Goal: Transaction & Acquisition: Purchase product/service

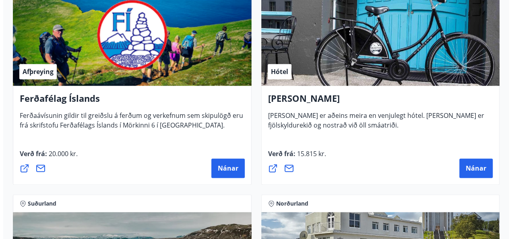
scroll to position [415, 0]
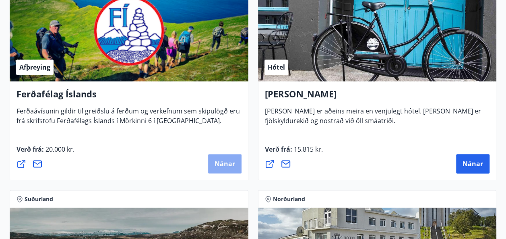
click at [222, 160] on span "Nánar" at bounding box center [225, 164] width 21 height 9
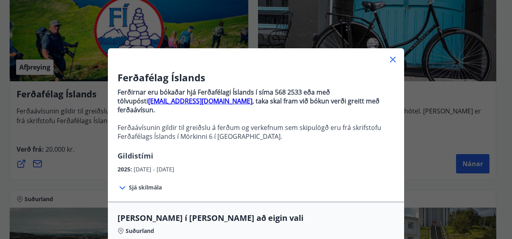
click at [151, 184] on span "Sjá skilmála" at bounding box center [145, 188] width 33 height 8
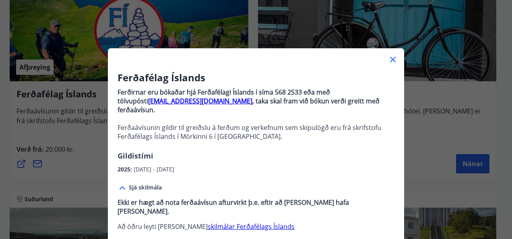
click at [381, 73] on h3 "Ferðafélag Íslands" at bounding box center [256, 78] width 277 height 14
click at [390, 57] on icon at bounding box center [393, 60] width 10 height 10
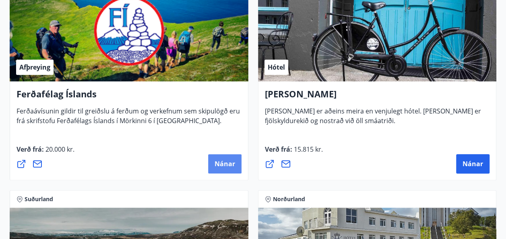
click at [222, 160] on span "Nánar" at bounding box center [225, 164] width 21 height 9
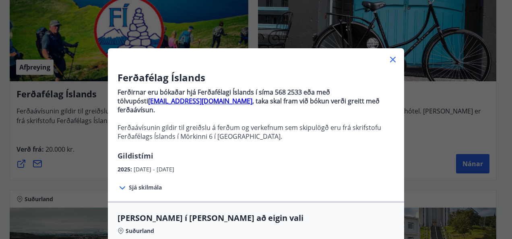
click at [191, 213] on span "[PERSON_NAME] í [PERSON_NAME] að eigin vali" at bounding box center [256, 218] width 277 height 11
click at [153, 184] on span "Sjá skilmála" at bounding box center [145, 188] width 33 height 8
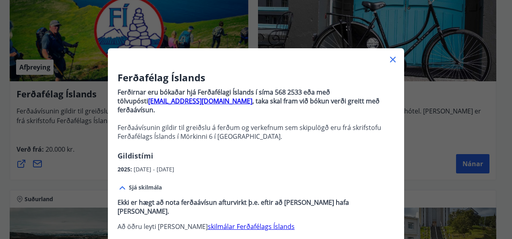
click at [218, 222] on link "skilmálar Ferðafélags Íslands" at bounding box center [251, 226] width 87 height 9
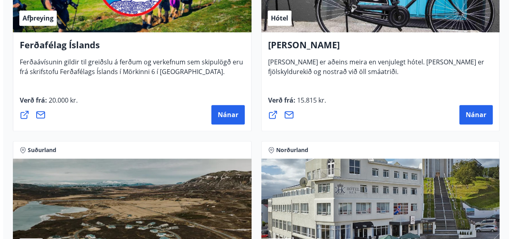
scroll to position [460, 0]
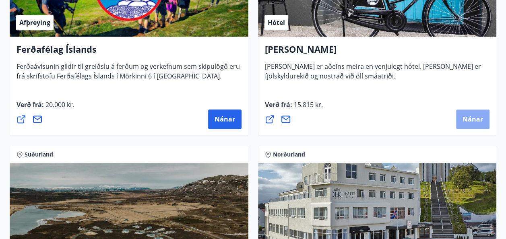
click at [472, 120] on span "Nánar" at bounding box center [473, 119] width 21 height 9
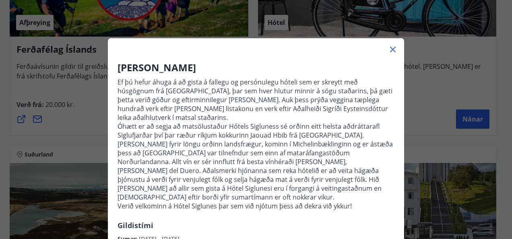
scroll to position [0, 0]
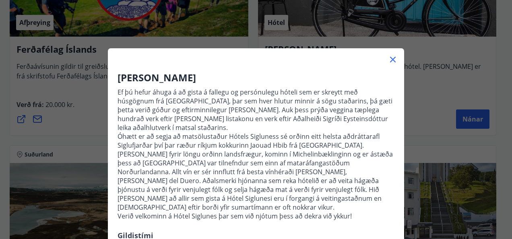
click at [391, 58] on icon at bounding box center [393, 60] width 6 height 6
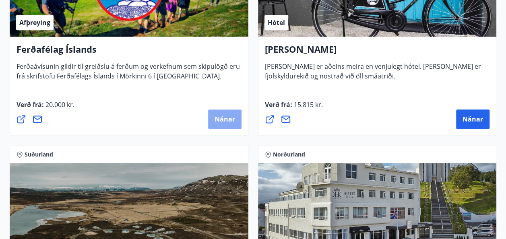
click at [222, 121] on span "Nánar" at bounding box center [225, 119] width 21 height 9
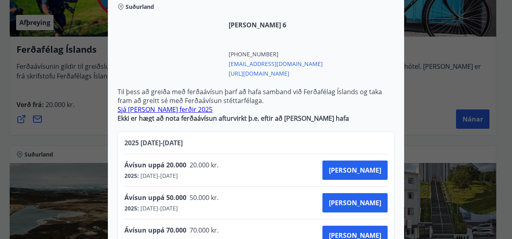
scroll to position [226, 0]
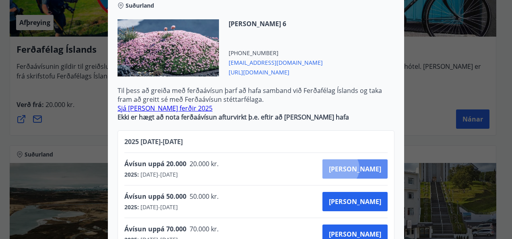
click at [368, 165] on span "[PERSON_NAME]" at bounding box center [355, 169] width 52 height 9
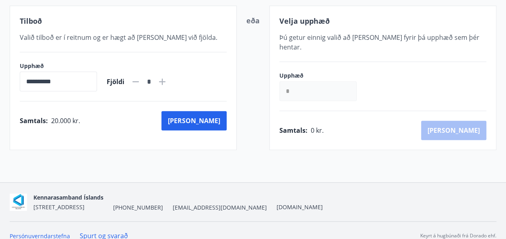
scroll to position [156, 0]
click at [212, 120] on button "[PERSON_NAME]" at bounding box center [194, 120] width 65 height 19
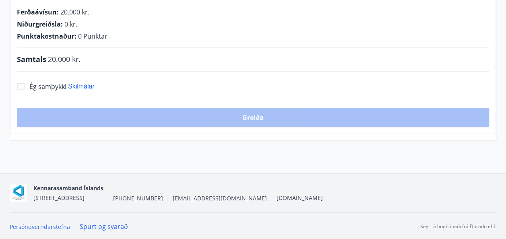
scroll to position [156, 0]
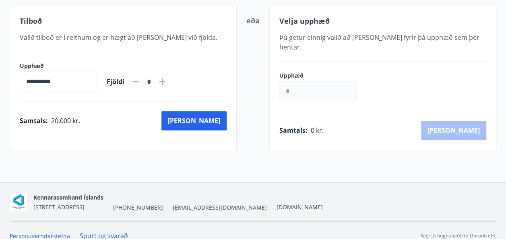
scroll to position [156, 0]
click at [82, 81] on input "**********" at bounding box center [58, 82] width 77 height 20
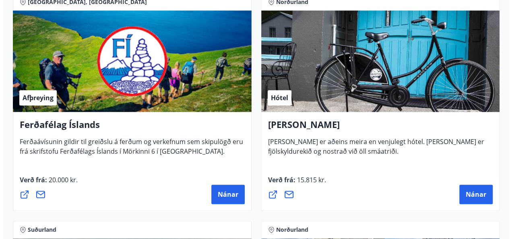
scroll to position [398, 0]
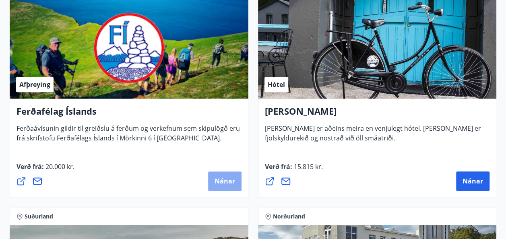
click at [223, 181] on span "Nánar" at bounding box center [225, 181] width 21 height 9
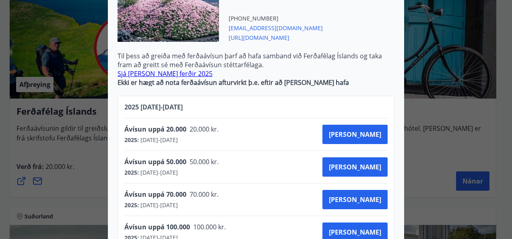
scroll to position [290, 0]
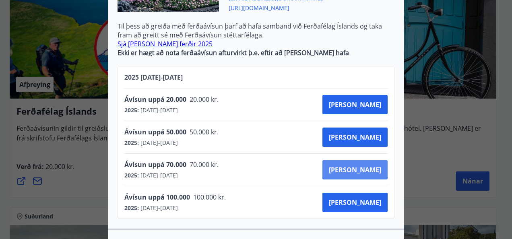
click at [370, 166] on span "[PERSON_NAME]" at bounding box center [355, 170] width 52 height 9
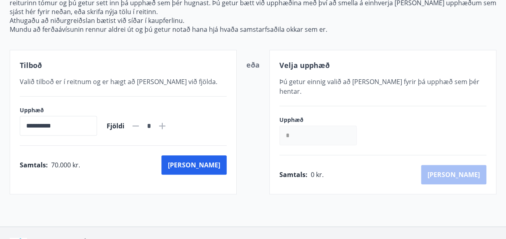
scroll to position [156, 0]
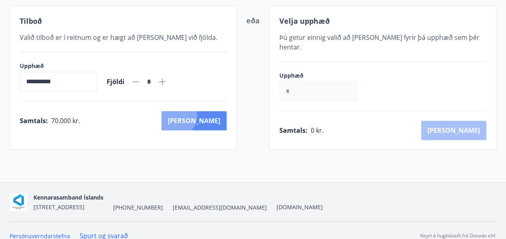
click at [207, 114] on button "[PERSON_NAME]" at bounding box center [194, 120] width 65 height 19
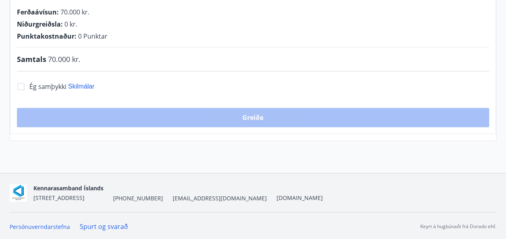
scroll to position [156, 0]
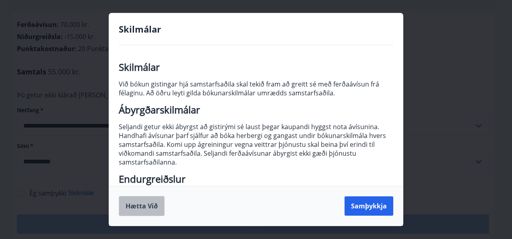
click at [154, 209] on button "Hætta við" at bounding box center [142, 206] width 46 height 20
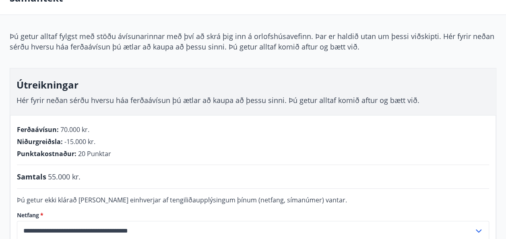
scroll to position [0, 0]
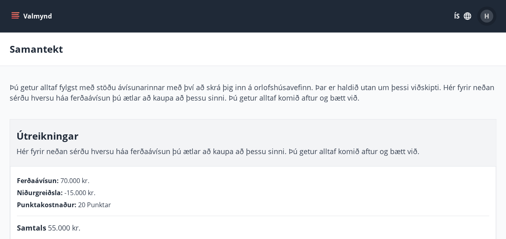
click at [485, 14] on span "H" at bounding box center [487, 16] width 5 height 9
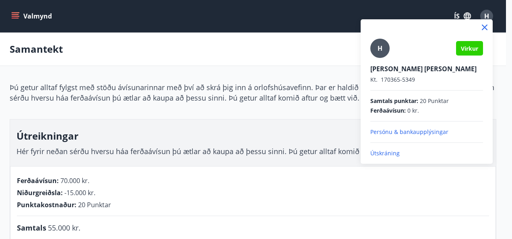
click at [484, 27] on icon at bounding box center [485, 28] width 6 height 6
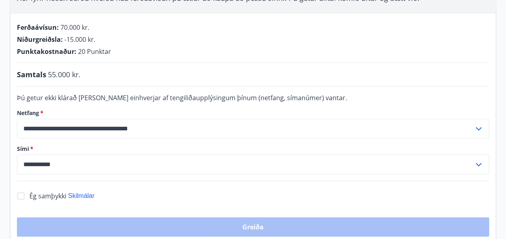
scroll to position [152, 0]
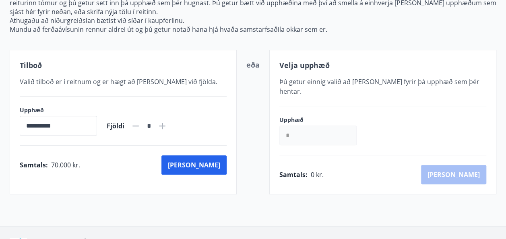
scroll to position [152, 0]
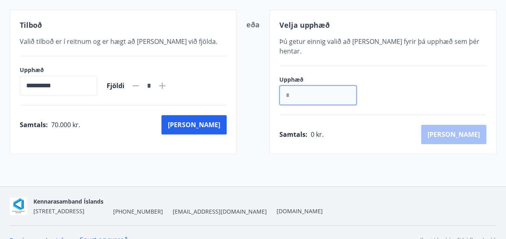
drag, startPoint x: 300, startPoint y: 86, endPoint x: 280, endPoint y: 88, distance: 20.6
click at [280, 88] on input "*" at bounding box center [318, 95] width 77 height 20
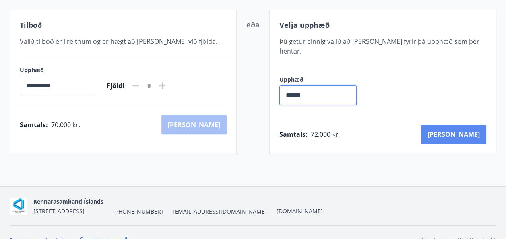
type input "******"
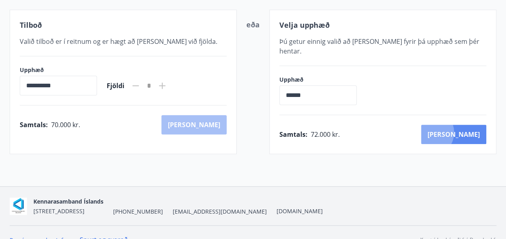
click at [466, 125] on button "[PERSON_NAME]" at bounding box center [453, 134] width 65 height 19
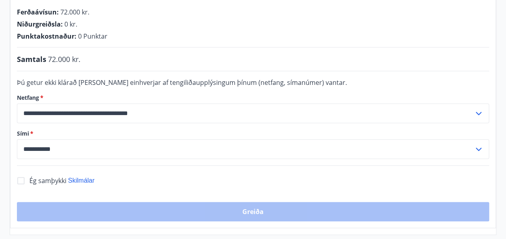
scroll to position [152, 0]
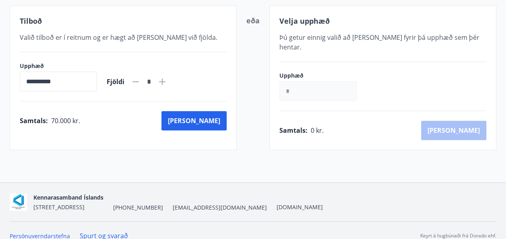
scroll to position [152, 0]
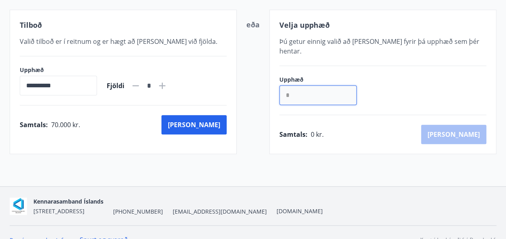
click at [293, 85] on input "*" at bounding box center [318, 95] width 77 height 20
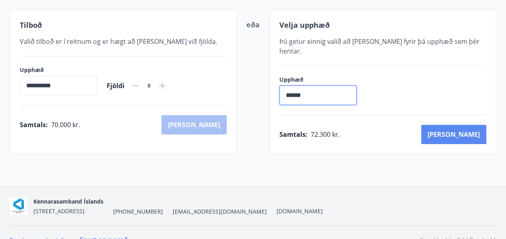
type input "******"
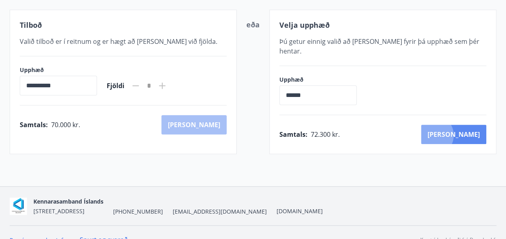
click at [469, 125] on button "[PERSON_NAME]" at bounding box center [453, 134] width 65 height 19
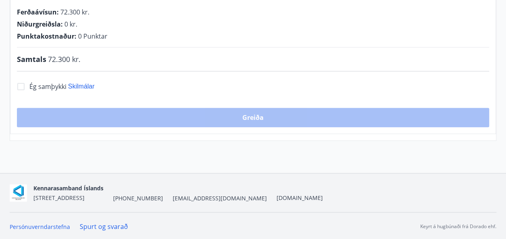
scroll to position [152, 0]
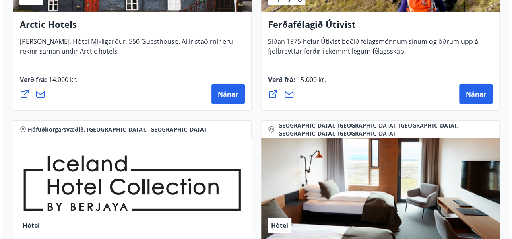
scroll to position [1424, 0]
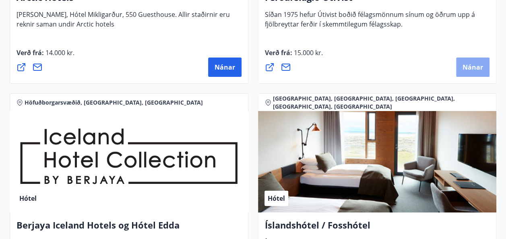
click at [468, 65] on span "Nánar" at bounding box center [473, 67] width 21 height 9
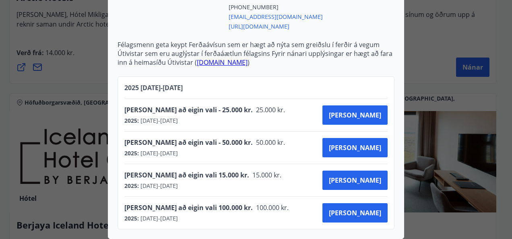
scroll to position [249, 0]
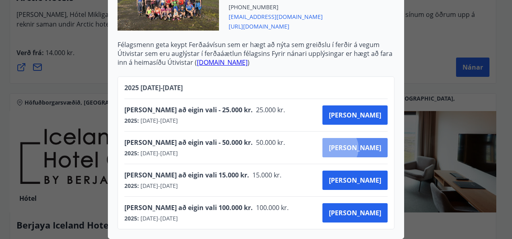
click at [365, 143] on span "[PERSON_NAME]" at bounding box center [355, 147] width 52 height 9
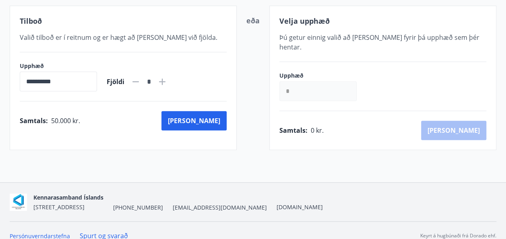
scroll to position [156, 0]
click at [218, 117] on button "[PERSON_NAME]" at bounding box center [194, 120] width 65 height 19
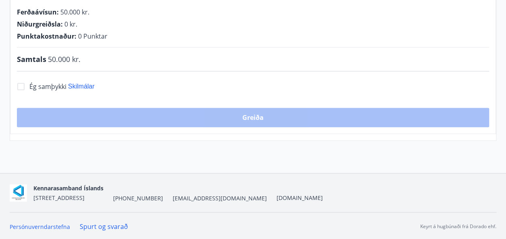
scroll to position [156, 0]
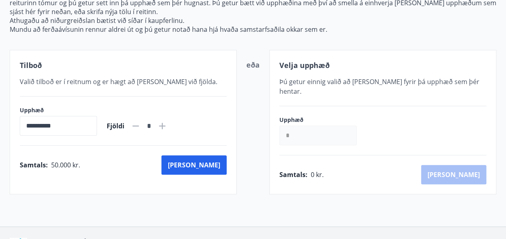
scroll to position [156, 0]
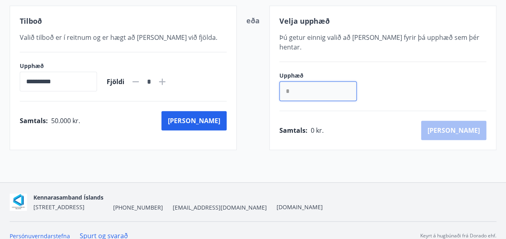
click at [297, 82] on input "*" at bounding box center [318, 91] width 77 height 20
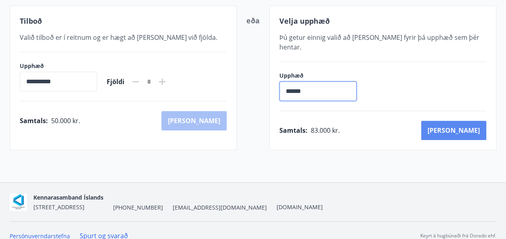
type input "******"
click at [473, 121] on button "[PERSON_NAME]" at bounding box center [453, 130] width 65 height 19
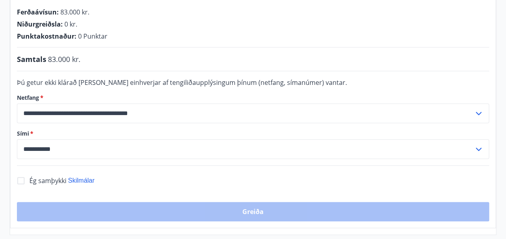
scroll to position [156, 0]
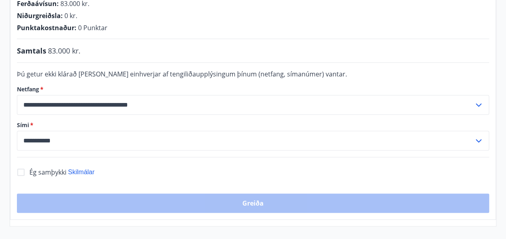
click at [473, 120] on div "**********" at bounding box center [253, 104] width 486 height 231
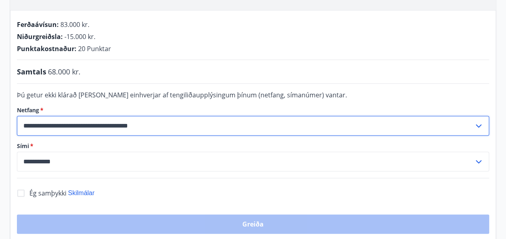
click at [297, 128] on input "**********" at bounding box center [245, 126] width 457 height 20
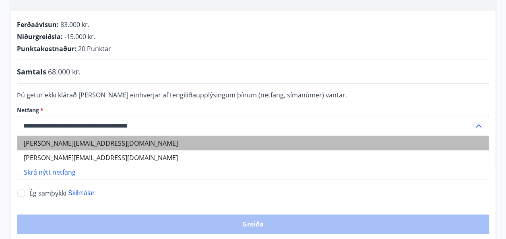
click at [168, 142] on li "[PERSON_NAME][EMAIL_ADDRESS][DOMAIN_NAME]" at bounding box center [253, 143] width 472 height 15
type input "**********"
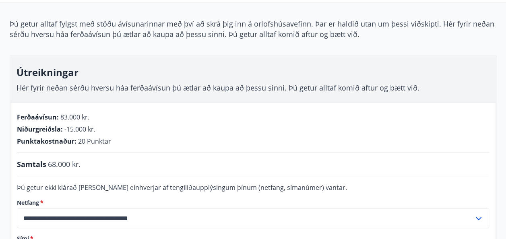
scroll to position [0, 0]
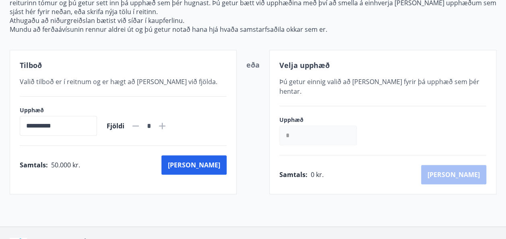
scroll to position [156, 0]
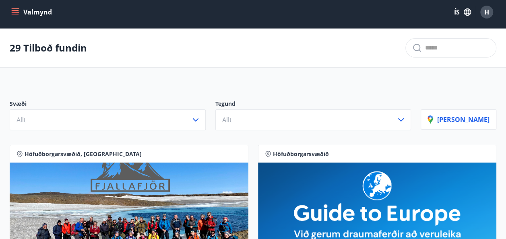
scroll to position [156, 0]
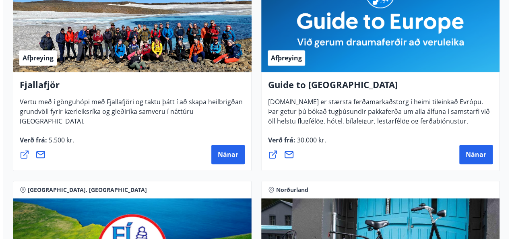
scroll to position [183, 0]
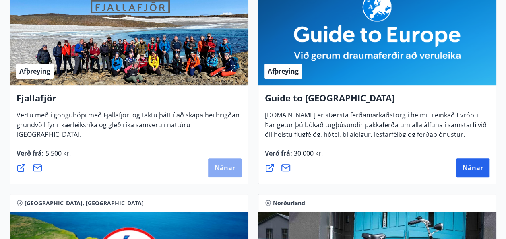
click at [227, 166] on span "Nánar" at bounding box center [225, 168] width 21 height 9
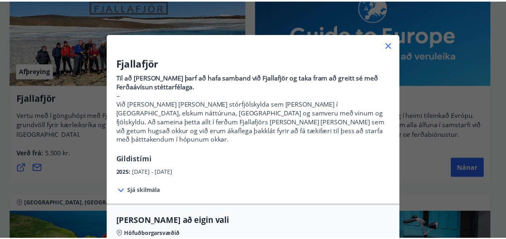
scroll to position [0, 0]
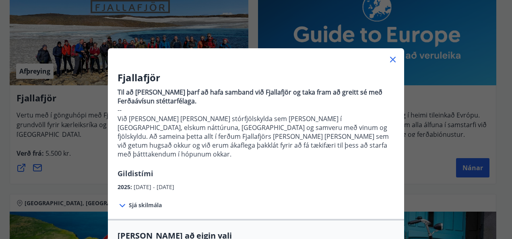
click at [392, 58] on icon at bounding box center [393, 60] width 10 height 10
